Goal: Transaction & Acquisition: Purchase product/service

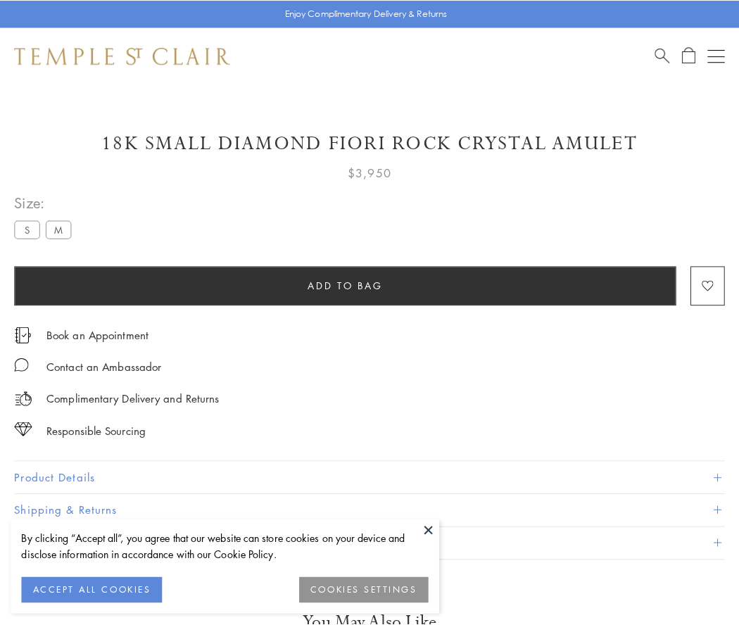
scroll to position [83, 0]
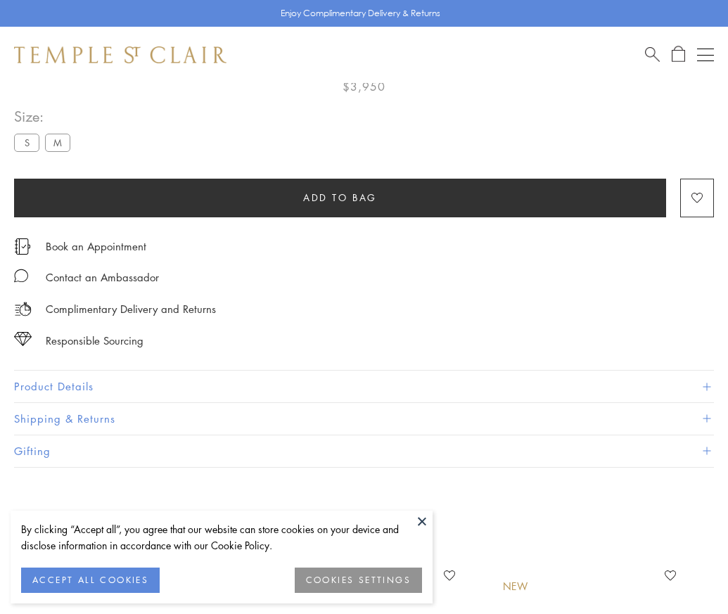
click at [340, 197] on span "Add to bag" at bounding box center [340, 197] width 74 height 15
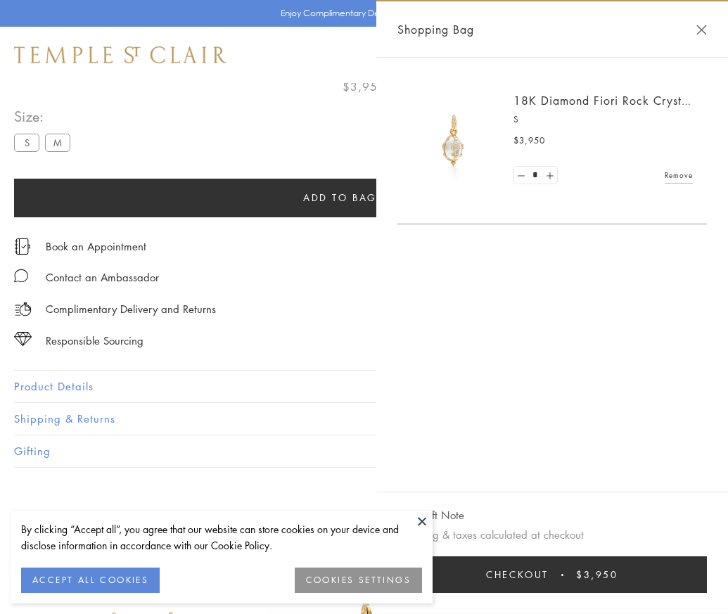
click at [707, 585] on button "Checkout $3,950" at bounding box center [553, 575] width 310 height 37
